Goal: Task Accomplishment & Management: Manage account settings

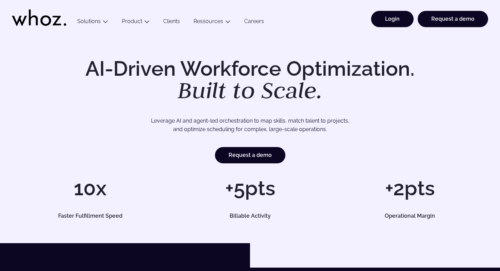
click at [389, 20] on link "Login" at bounding box center [392, 19] width 43 height 16
click at [389, 21] on link "Login" at bounding box center [392, 19] width 43 height 16
click at [391, 17] on link "Login" at bounding box center [392, 19] width 43 height 16
